Goal: Information Seeking & Learning: Understand process/instructions

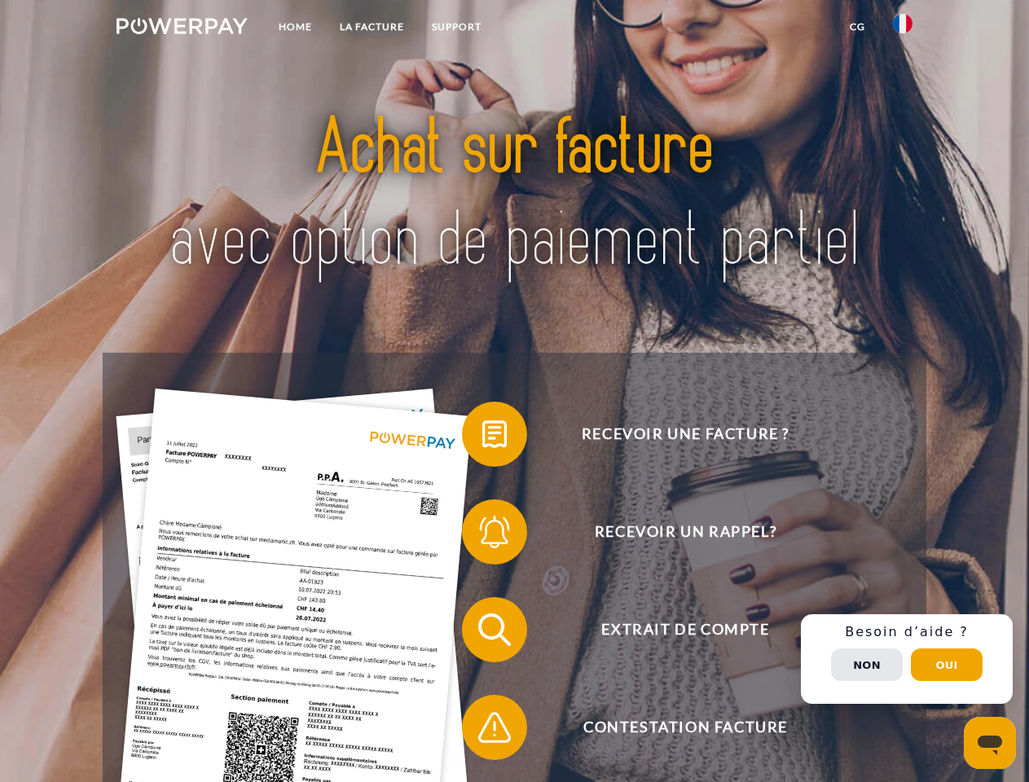
click at [182, 29] on img at bounding box center [182, 26] width 131 height 16
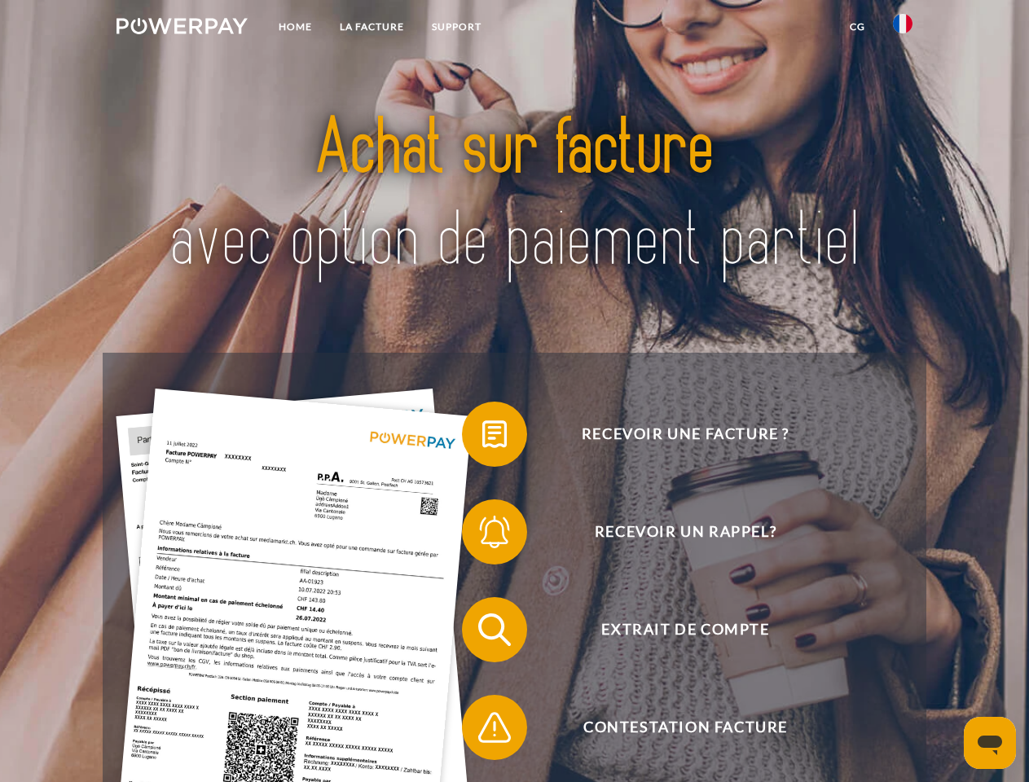
click at [903, 29] on img at bounding box center [903, 24] width 20 height 20
click at [857, 27] on link "CG" at bounding box center [857, 26] width 43 height 29
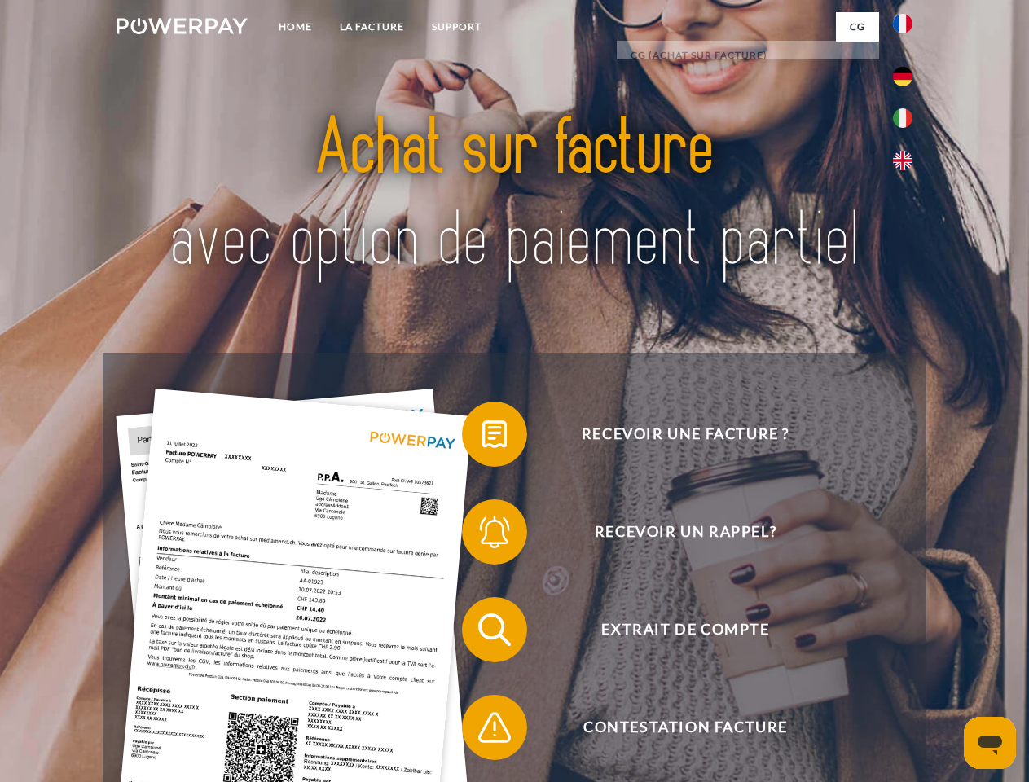
click at [483, 438] on span at bounding box center [471, 435] width 82 height 82
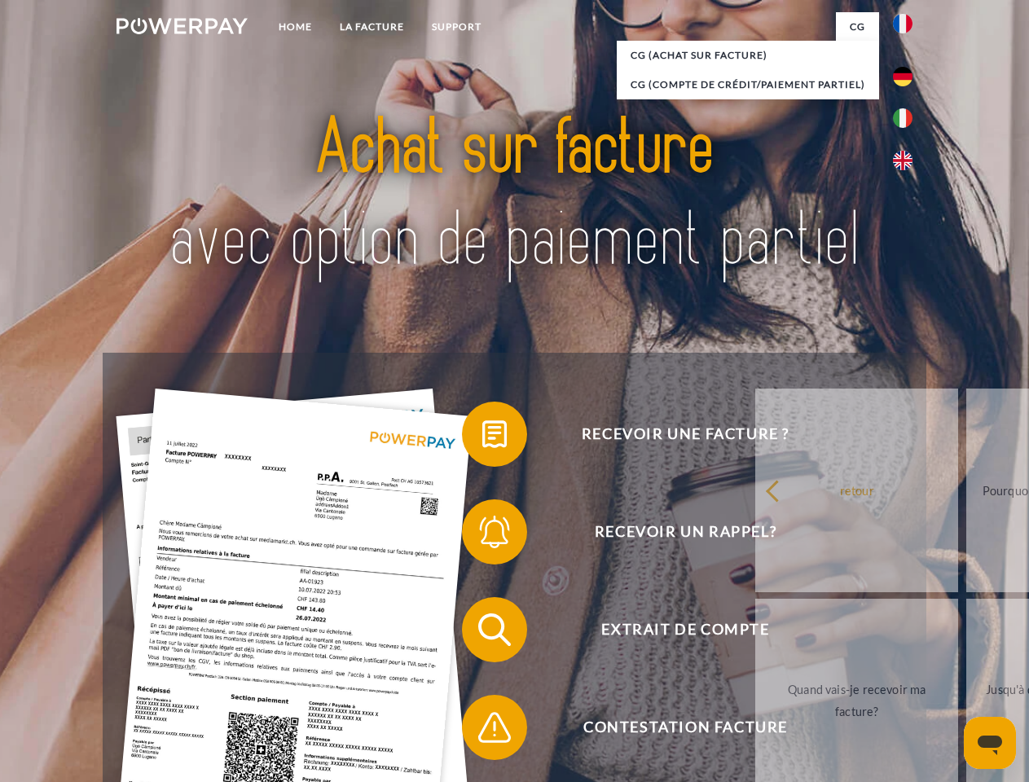
click at [483, 536] on span at bounding box center [471, 532] width 82 height 82
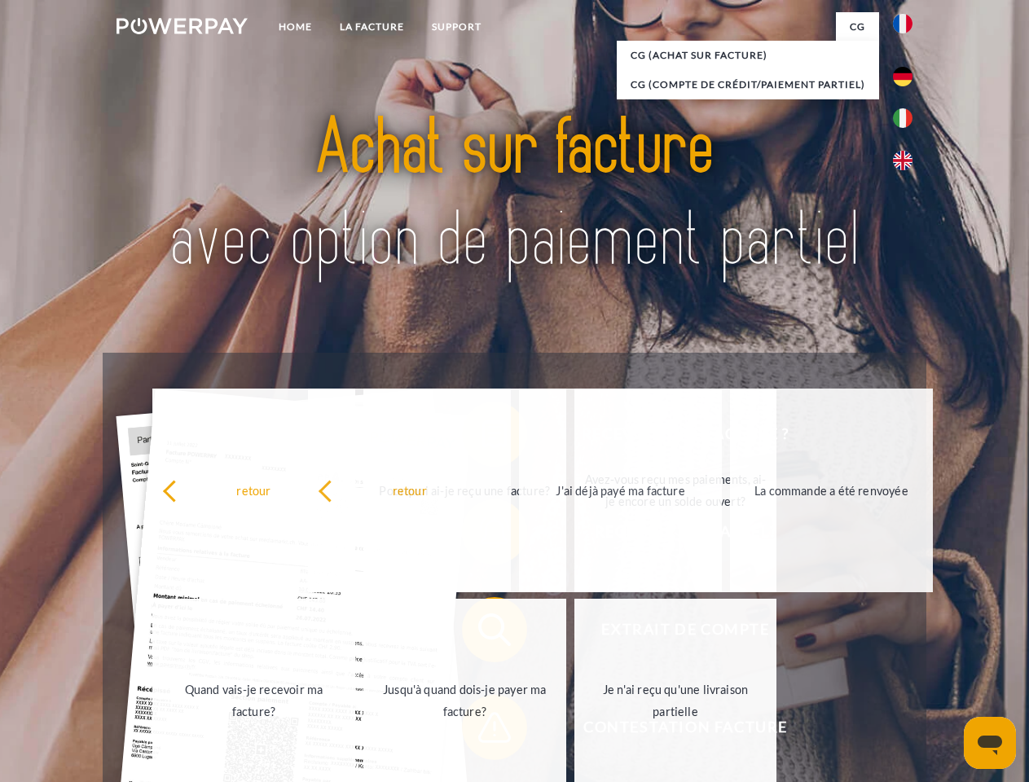
click at [483, 731] on div "retour Pourquoi ai-je reçu une facture? Avez-vous reçu mes paiements, ai-je enc…" at bounding box center [465, 596] width 659 height 421
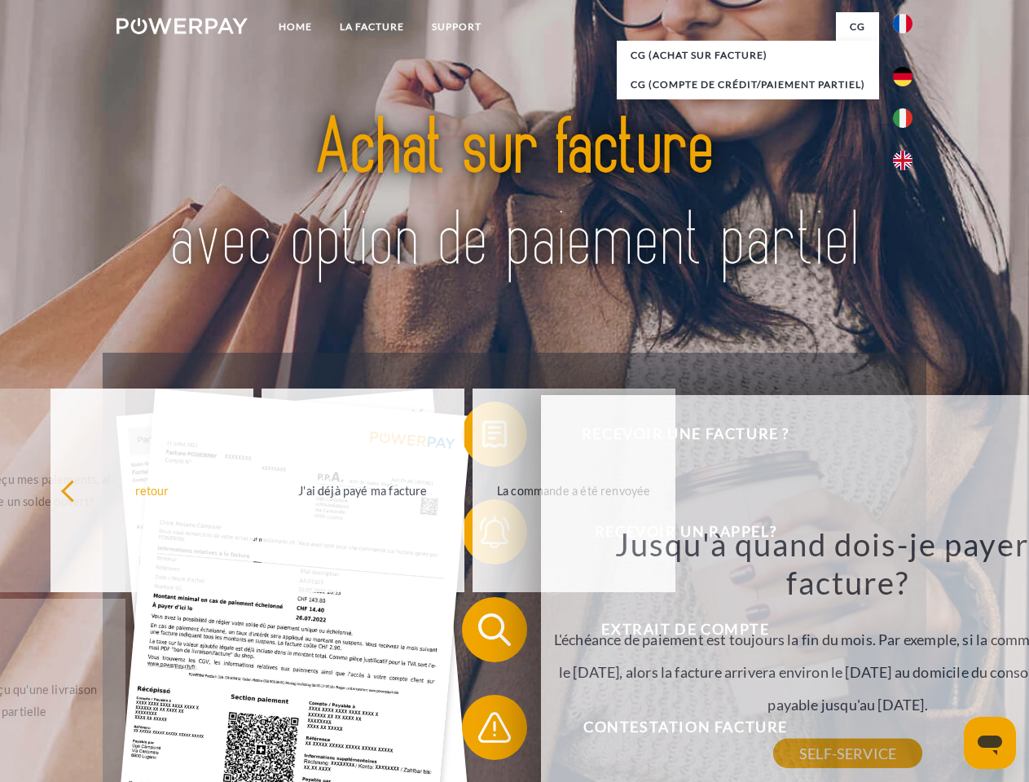
click at [907, 659] on div "Recevoir une facture ? Recevoir un rappel? Extrait de compte retour" at bounding box center [514, 679] width 823 height 652
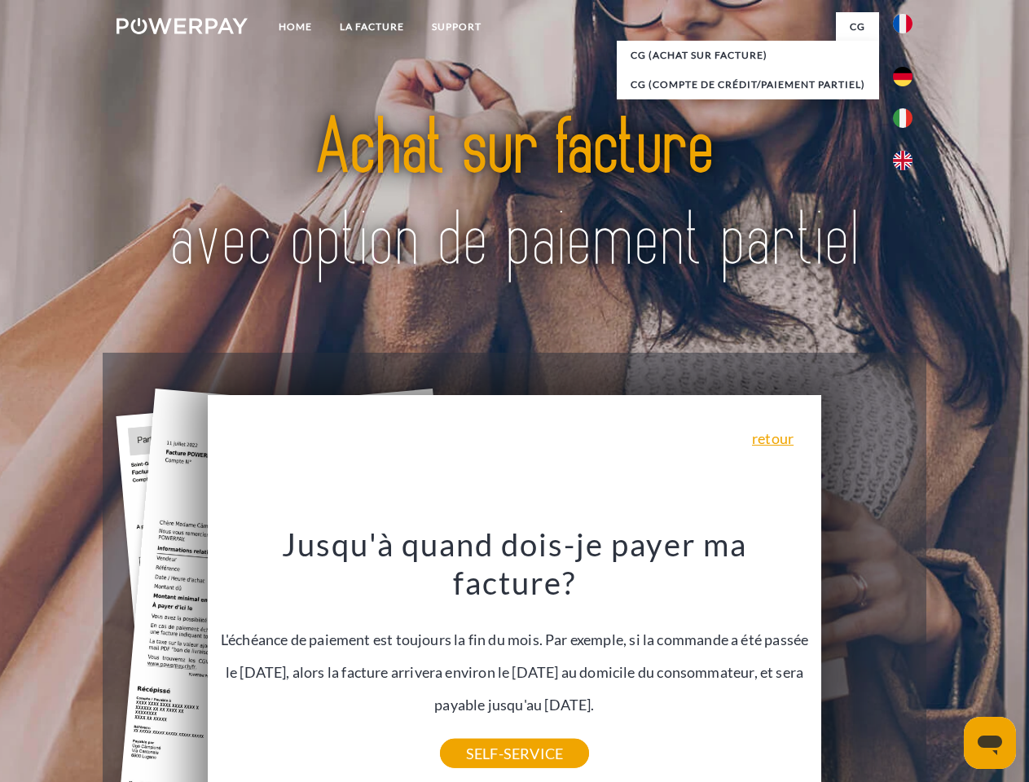
click at [867, 663] on span "Extrait de compte" at bounding box center [685, 629] width 399 height 65
click at [947, 665] on header "Home LA FACTURE Support" at bounding box center [514, 563] width 1029 height 1126
